Goal: Obtain resource: Download file/media

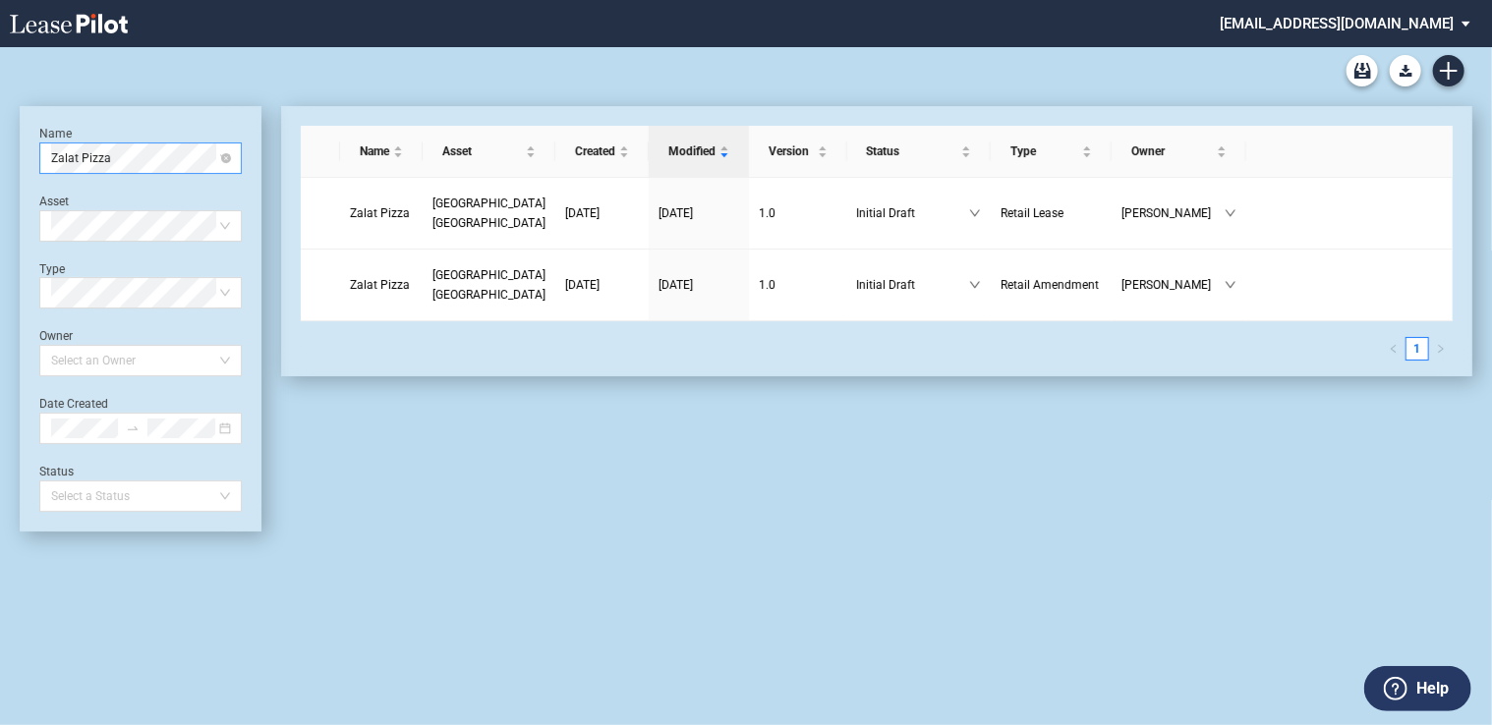
click at [119, 160] on span "Zalat Pizza" at bounding box center [140, 157] width 179 height 29
click at [110, 195] on div "85°C Bakery Cafe" at bounding box center [140, 198] width 171 height 20
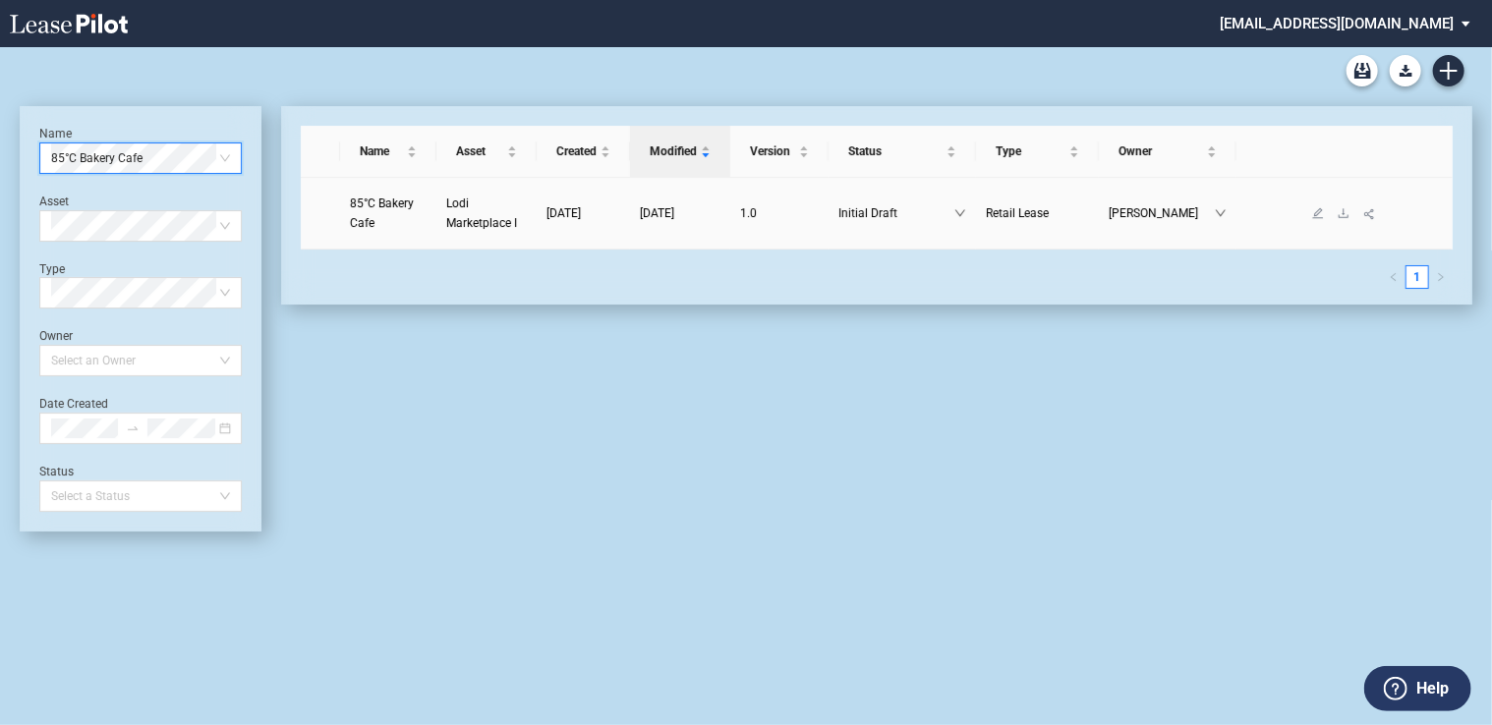
click at [459, 212] on link "Lodi Marketplace I" at bounding box center [486, 213] width 81 height 39
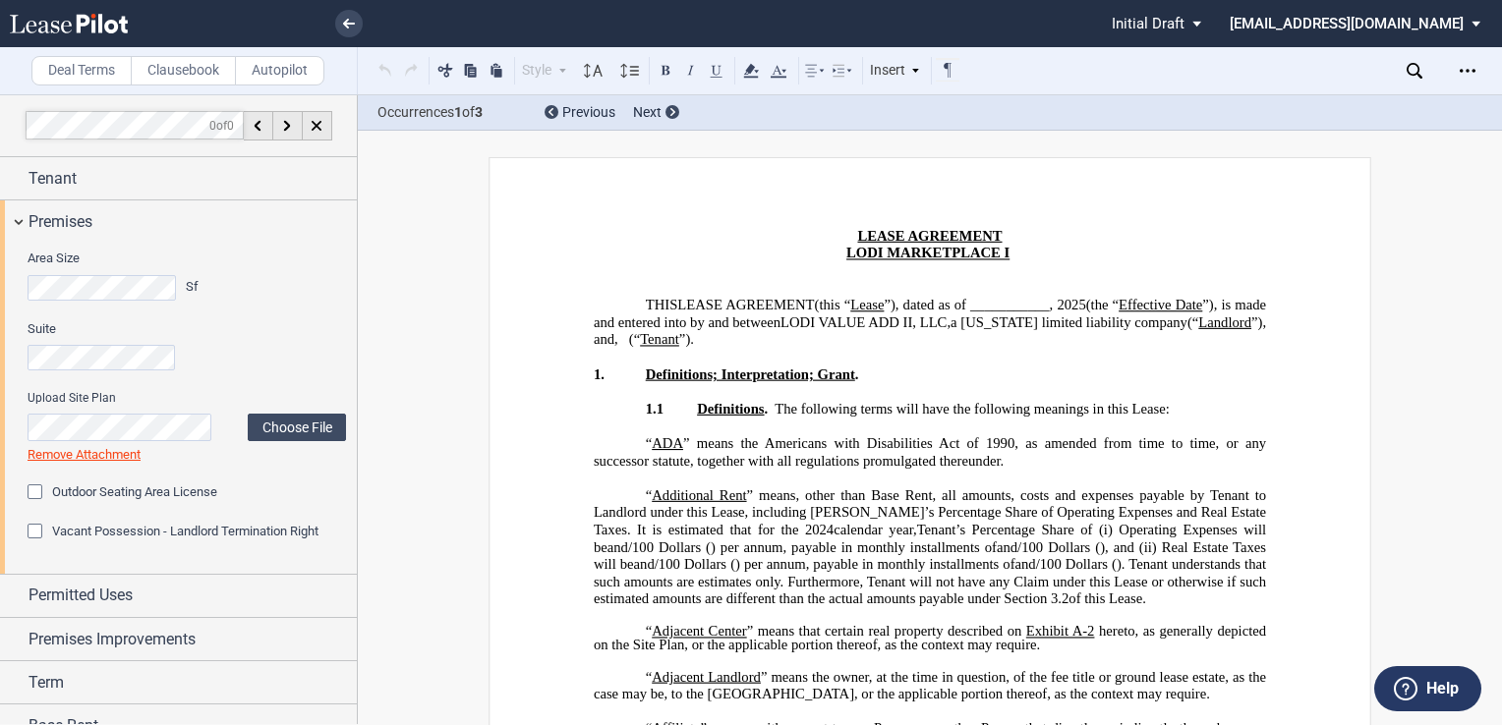
click at [252, 334] on label "Suite" at bounding box center [187, 329] width 318 height 18
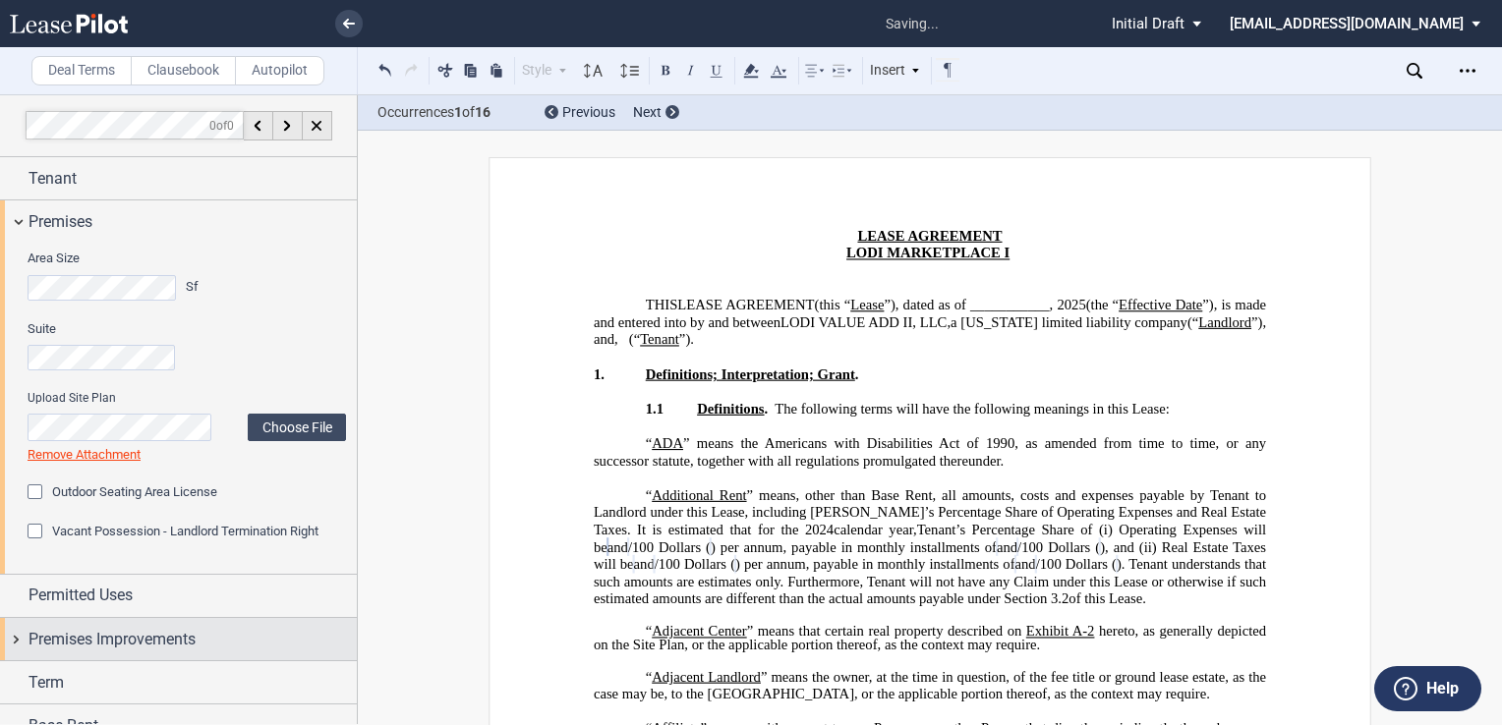
scroll to position [196, 0]
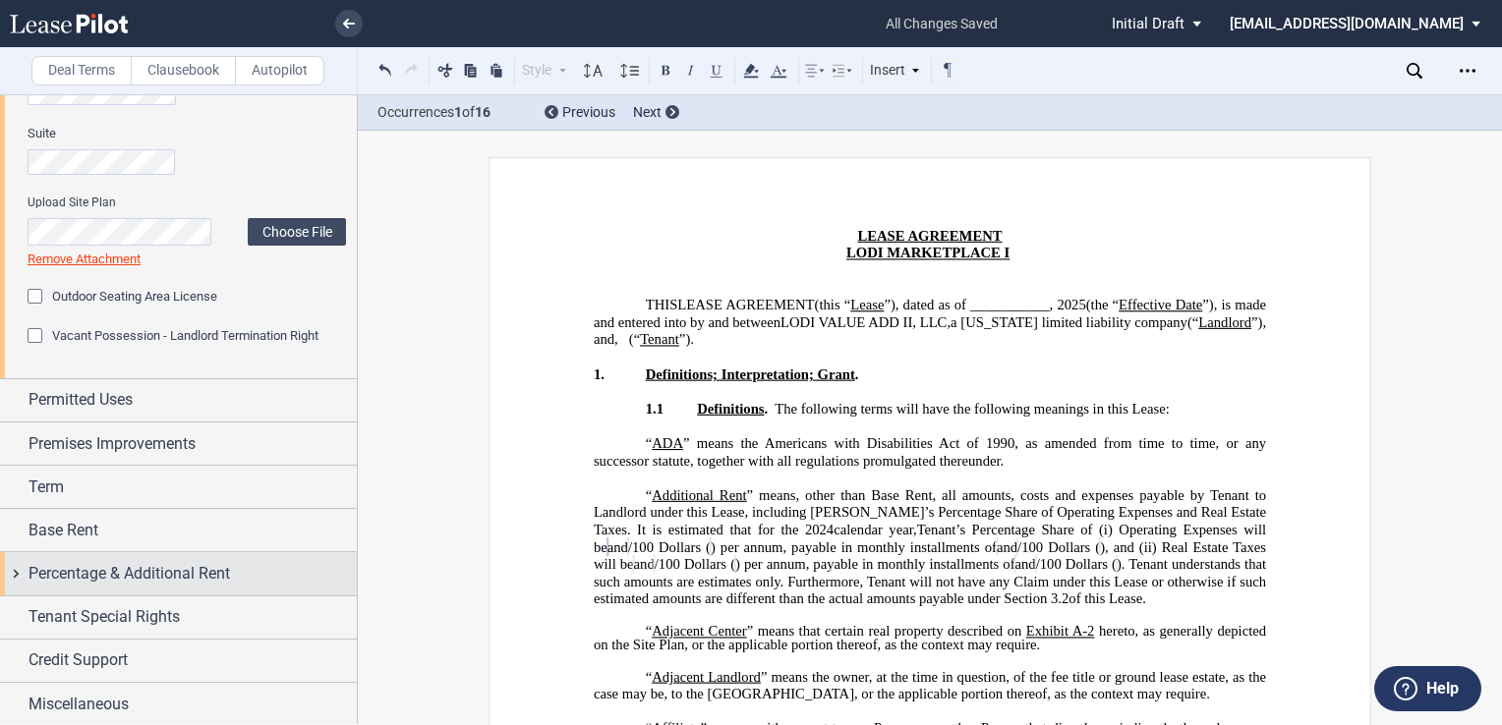
click at [193, 575] on span "Percentage & Additional Rent" at bounding box center [129, 574] width 201 height 24
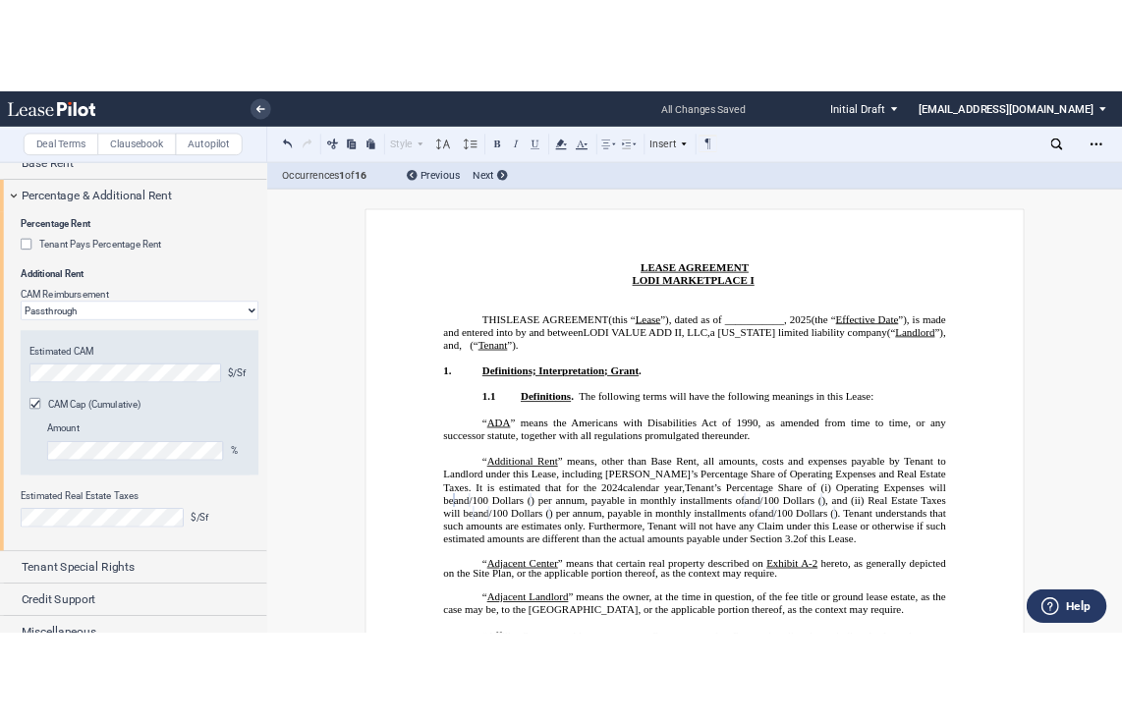
scroll to position [649, 0]
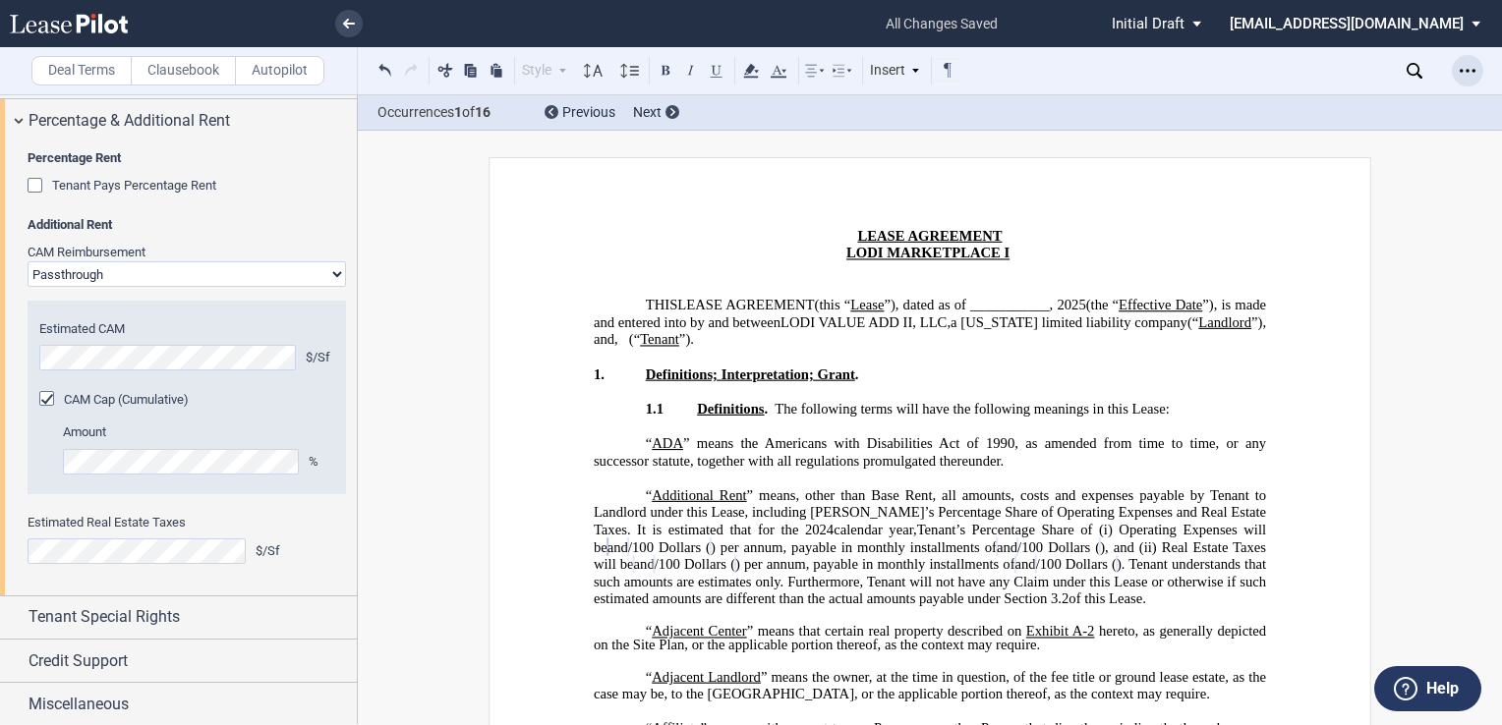
click at [1466, 67] on icon "Open Lease options menu" at bounding box center [1467, 71] width 16 height 16
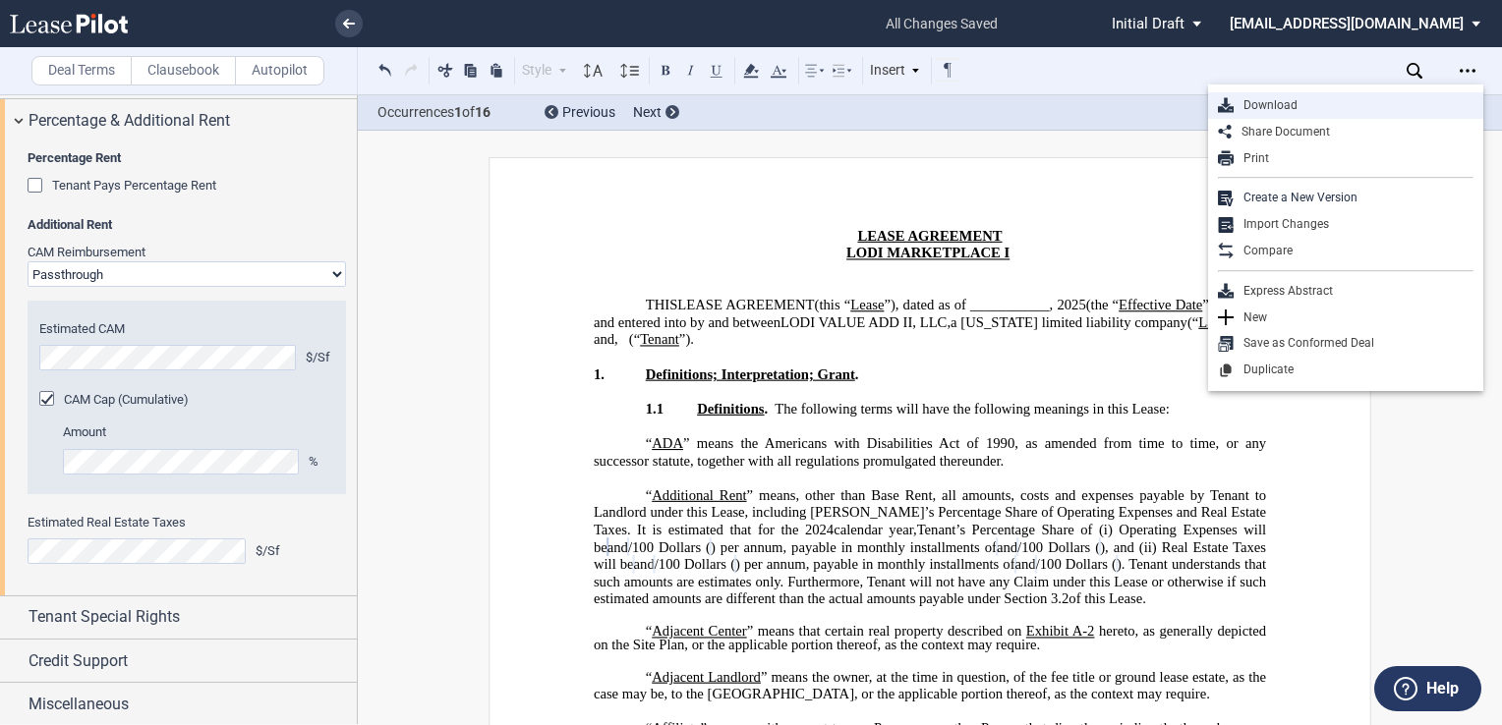
click at [1313, 104] on div "Download" at bounding box center [1353, 105] width 240 height 17
